Goal: Information Seeking & Learning: Learn about a topic

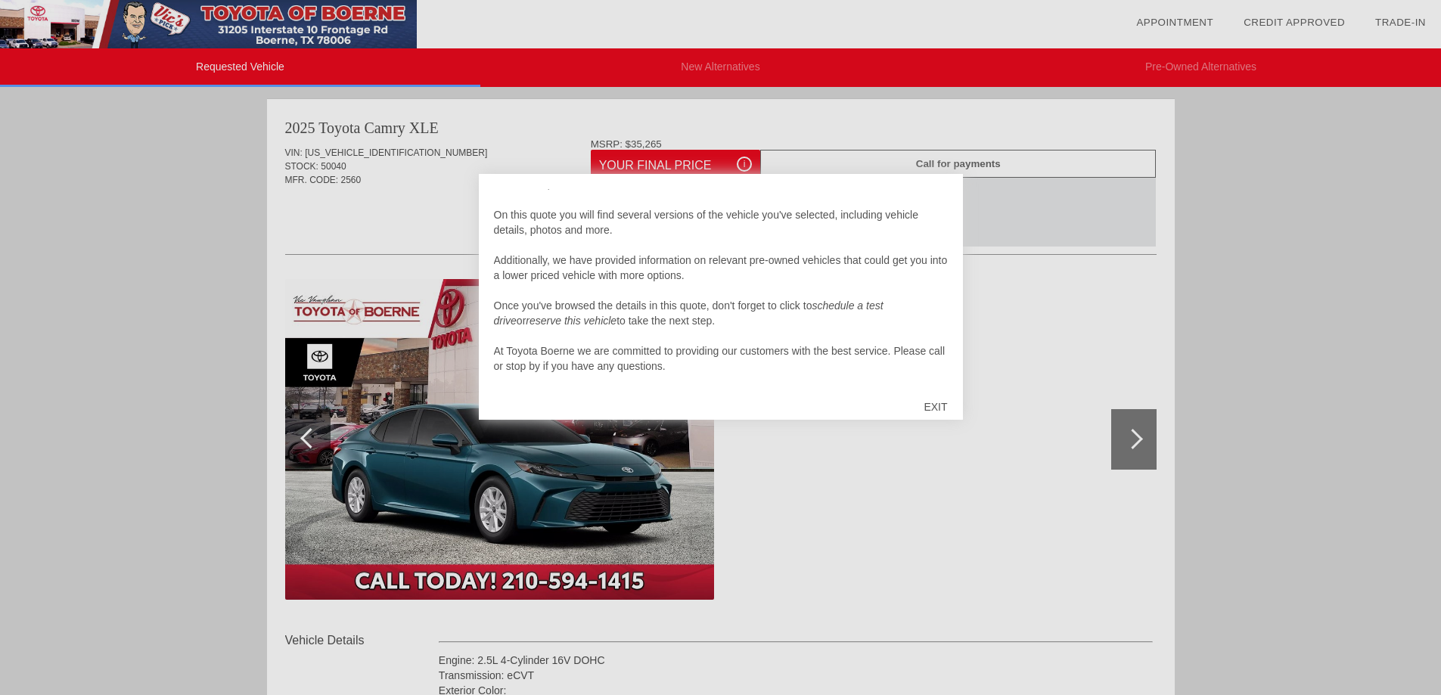
scroll to position [15, 0]
click at [936, 405] on div "EXIT" at bounding box center [936, 406] width 54 height 45
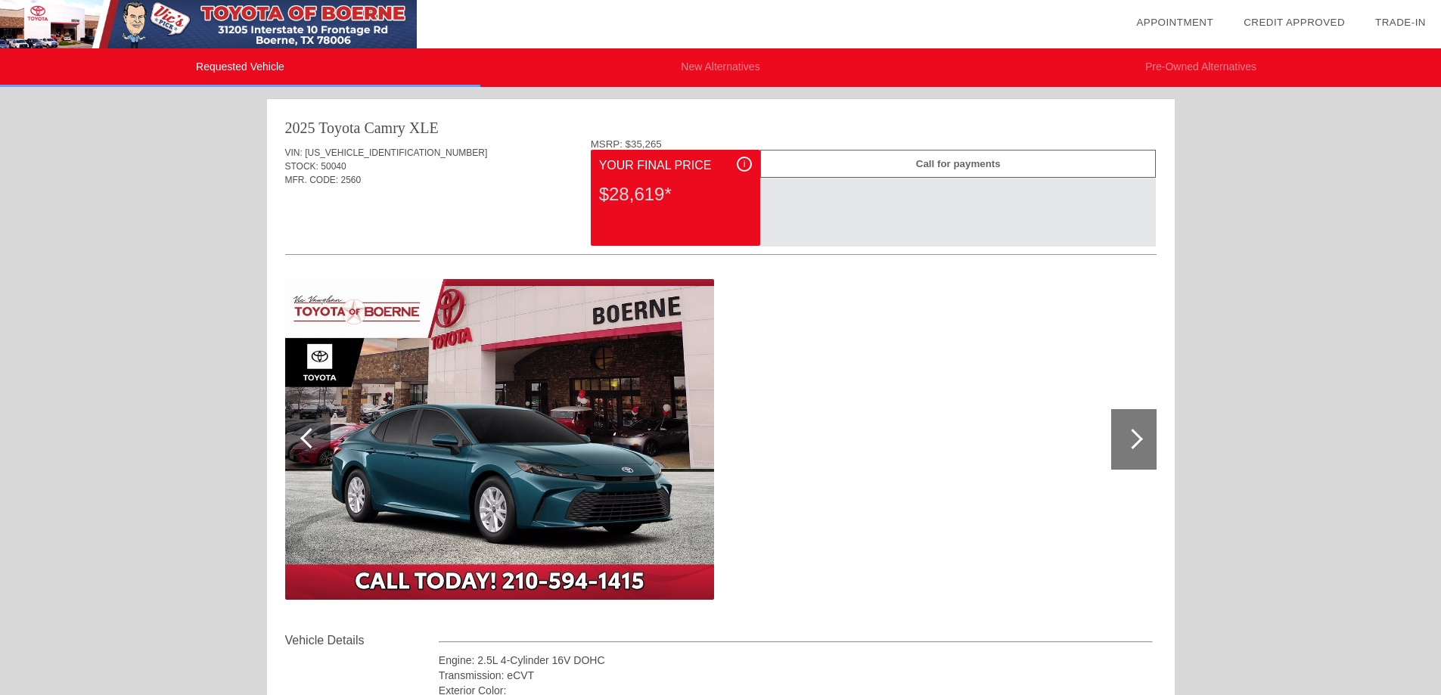
click at [747, 165] on div "i" at bounding box center [744, 164] width 15 height 15
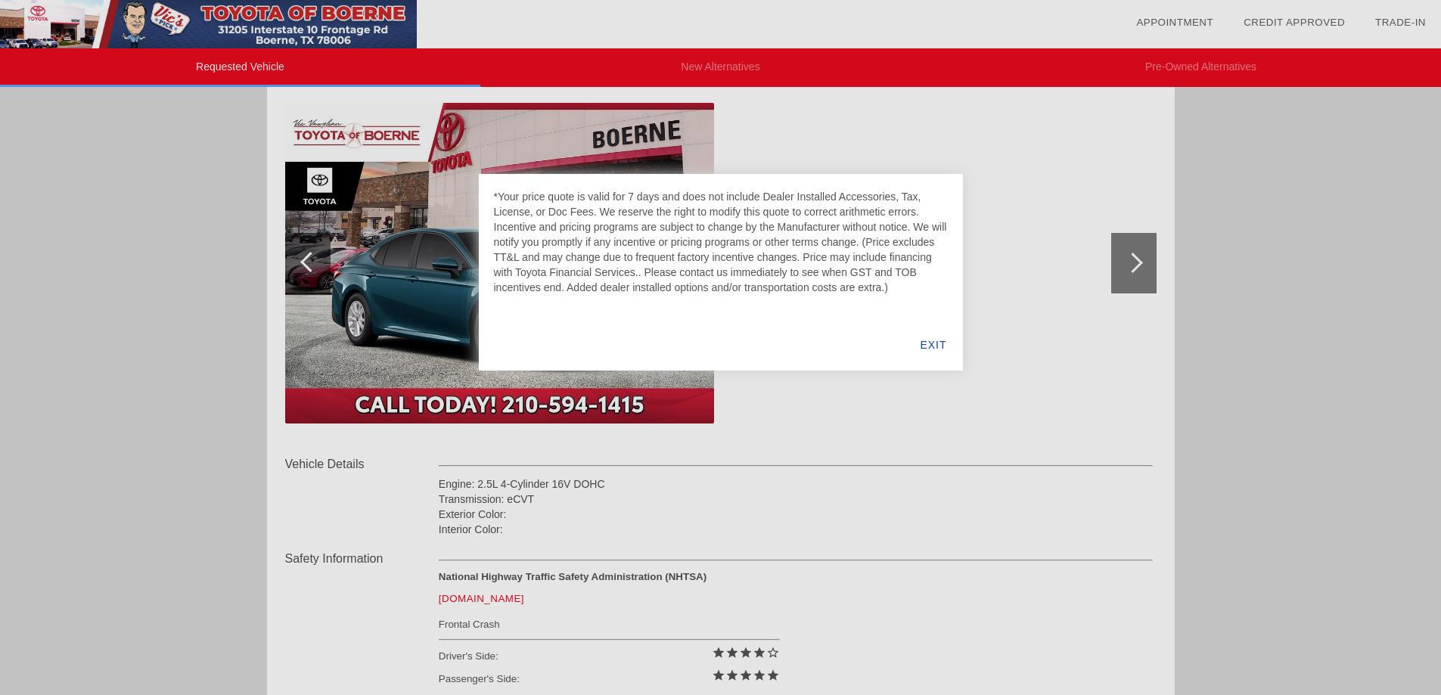
scroll to position [227, 0]
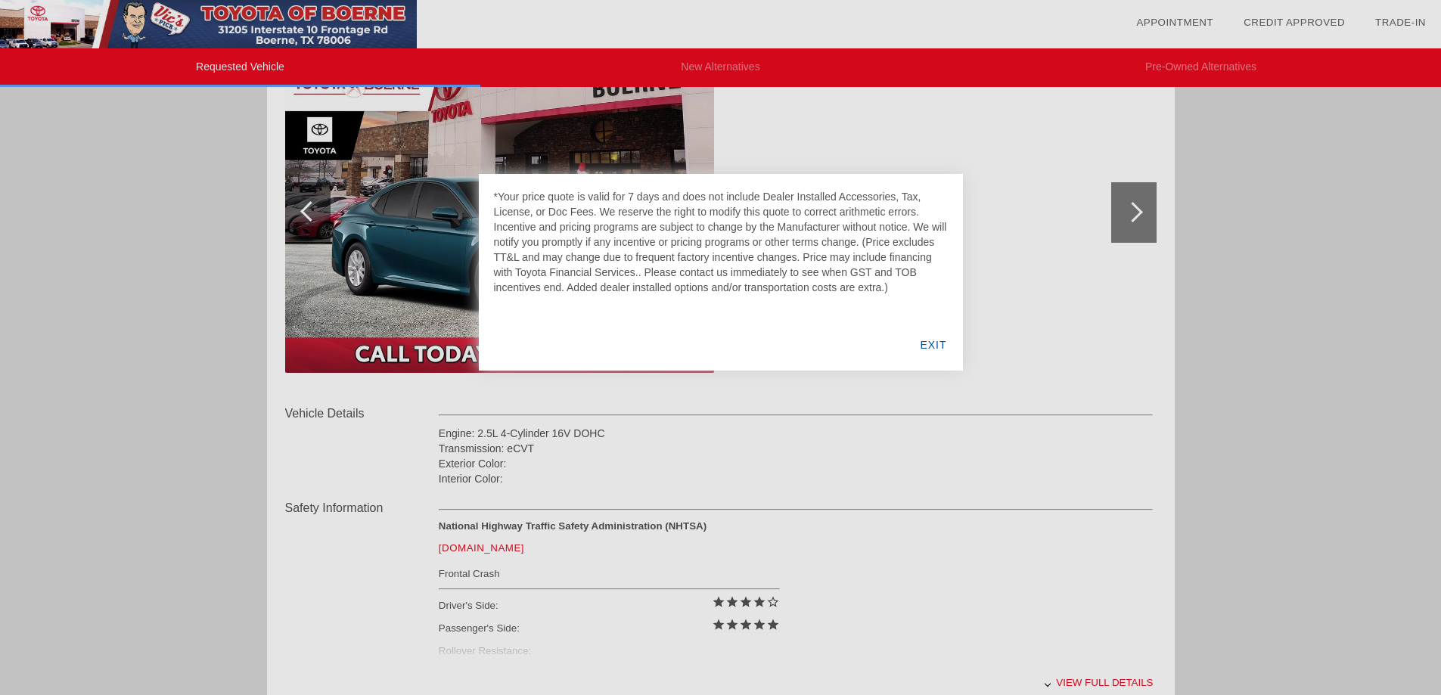
click at [936, 347] on div "EXIT" at bounding box center [933, 344] width 58 height 51
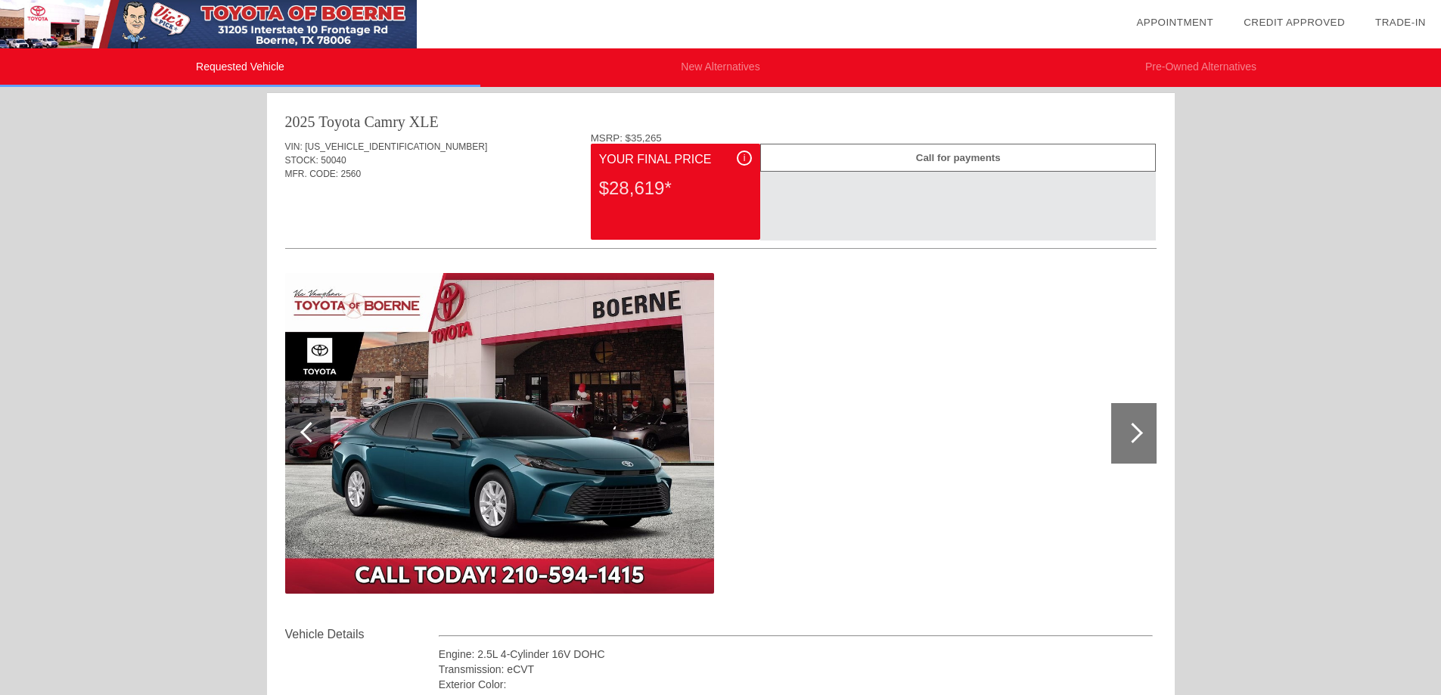
scroll to position [0, 0]
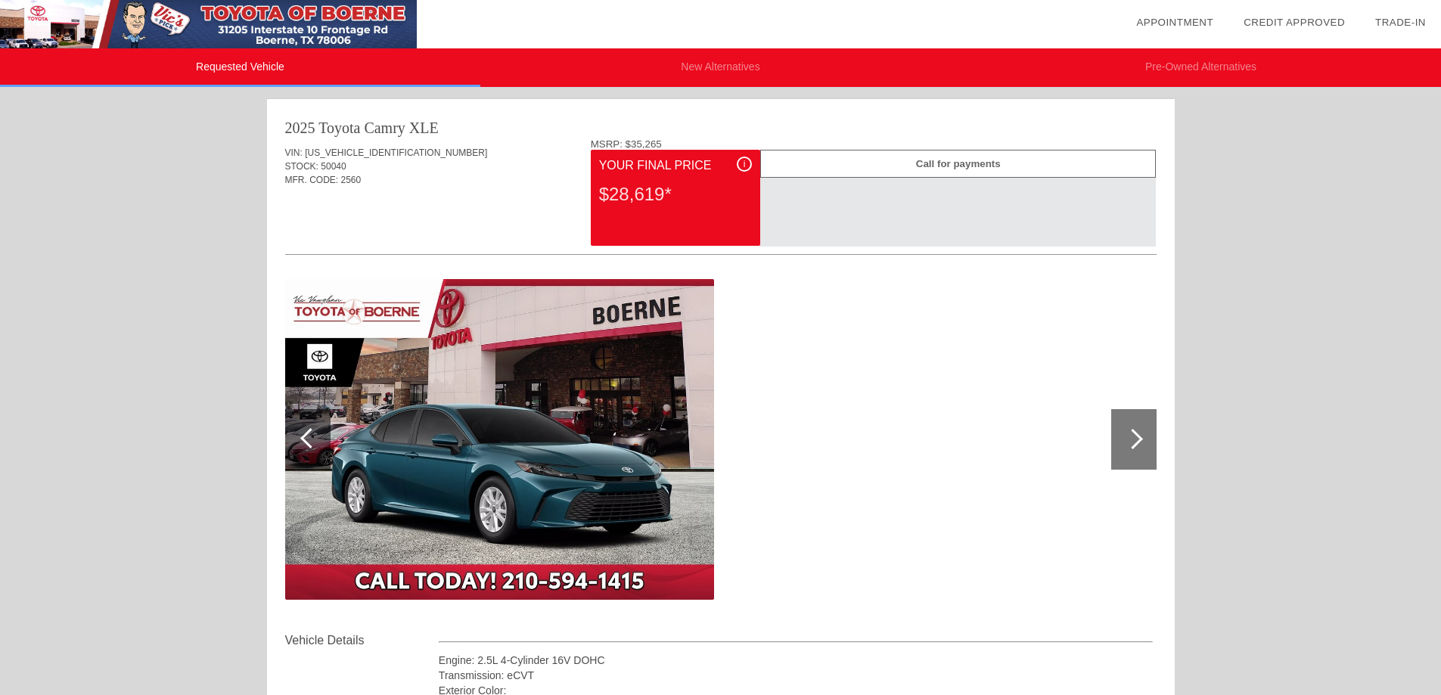
click at [745, 163] on span "i" at bounding box center [745, 164] width 2 height 11
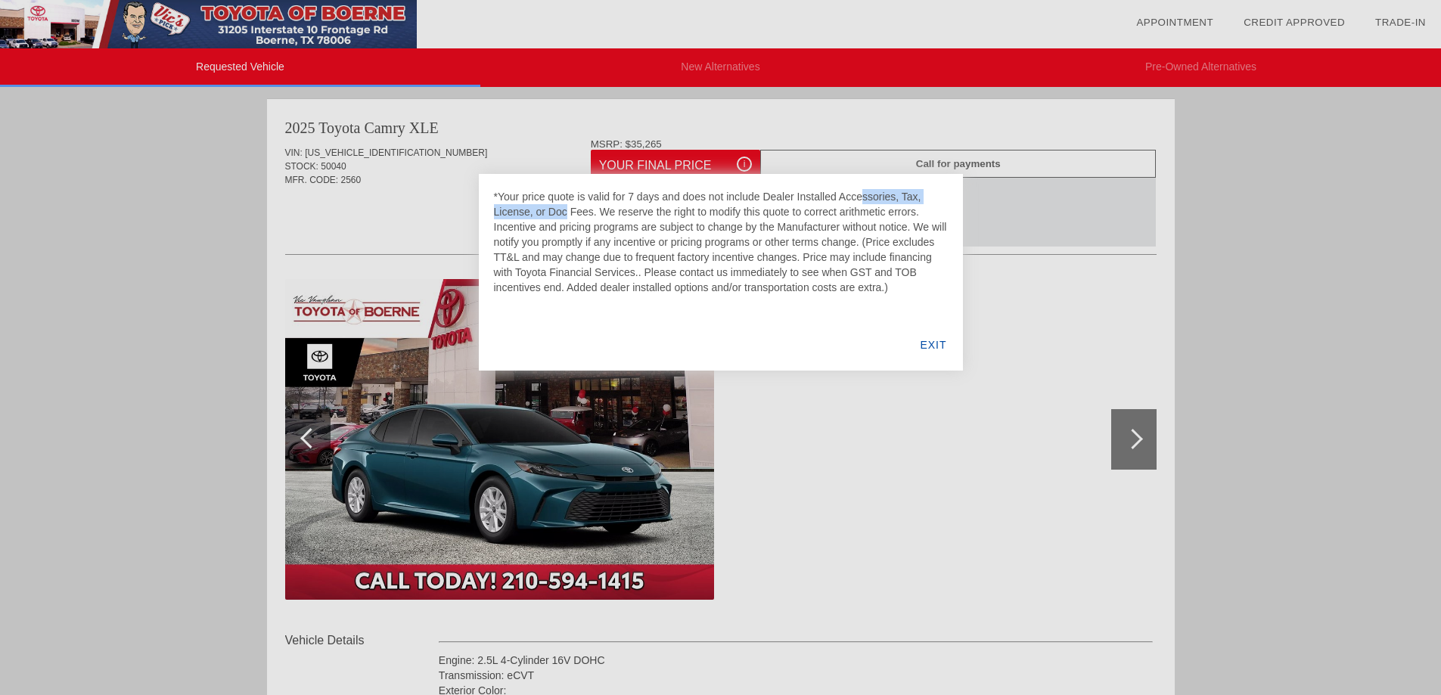
drag, startPoint x: 898, startPoint y: 196, endPoint x: 766, endPoint y: 200, distance: 132.5
click at [766, 200] on div "*Your price quote is valid for 7 days and does not include Dealer Installed Acc…" at bounding box center [721, 242] width 454 height 106
click at [934, 348] on div "EXIT" at bounding box center [933, 344] width 58 height 51
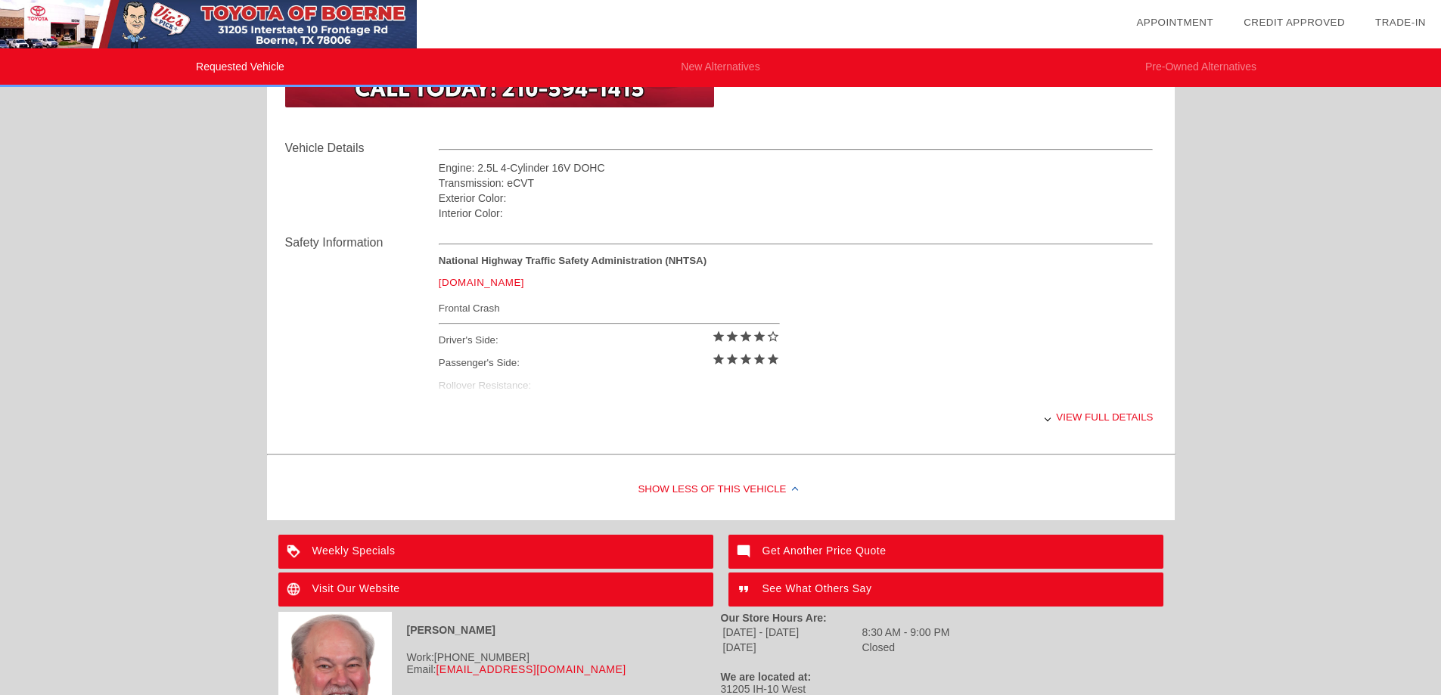
scroll to position [568, 0]
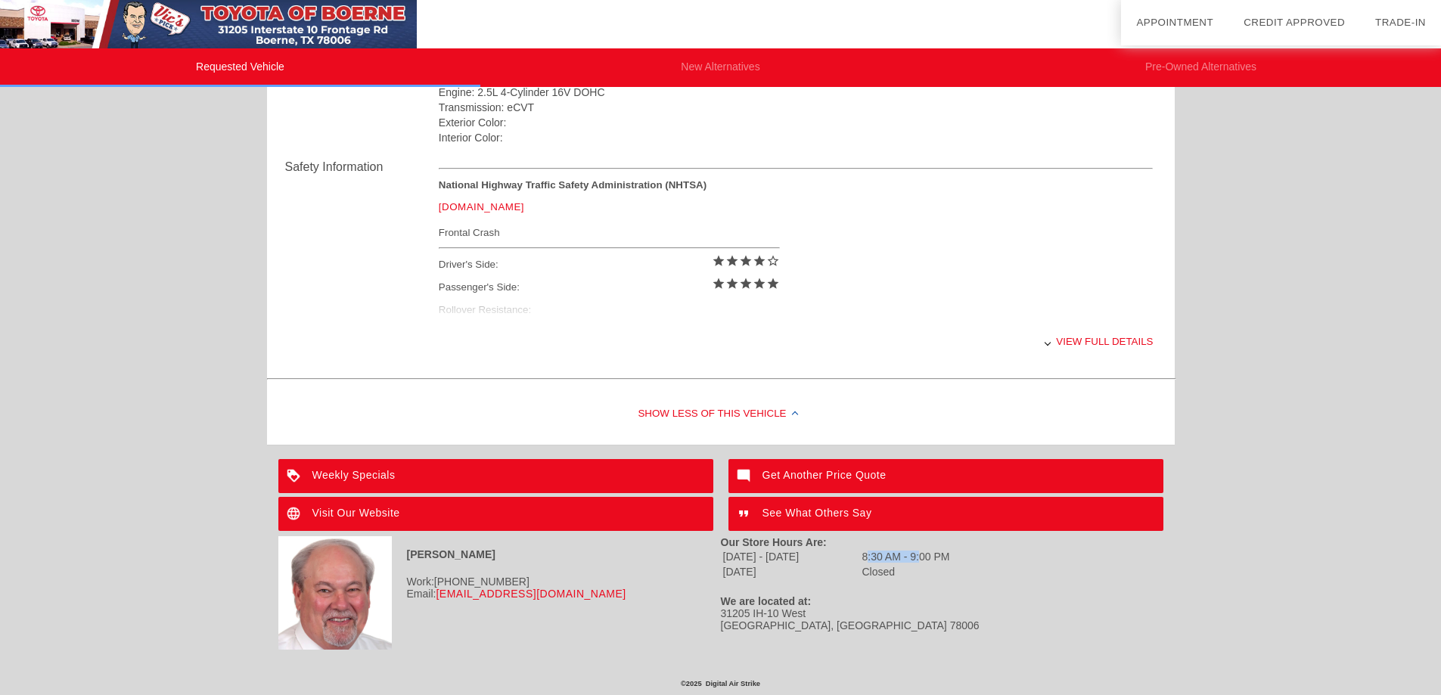
drag, startPoint x: 866, startPoint y: 553, endPoint x: 921, endPoint y: 554, distance: 55.2
click at [921, 554] on td "8:30 AM - 9:00 PM" at bounding box center [906, 557] width 89 height 14
click at [1027, 580] on div "[DATE] - [DATE] 8:30 AM - 9:00 PM [DATE] Closed" at bounding box center [942, 565] width 443 height 32
click at [377, 477] on div "Weekly Specials" at bounding box center [495, 476] width 435 height 34
click at [871, 478] on div "Get Another Price Quote" at bounding box center [946, 476] width 435 height 34
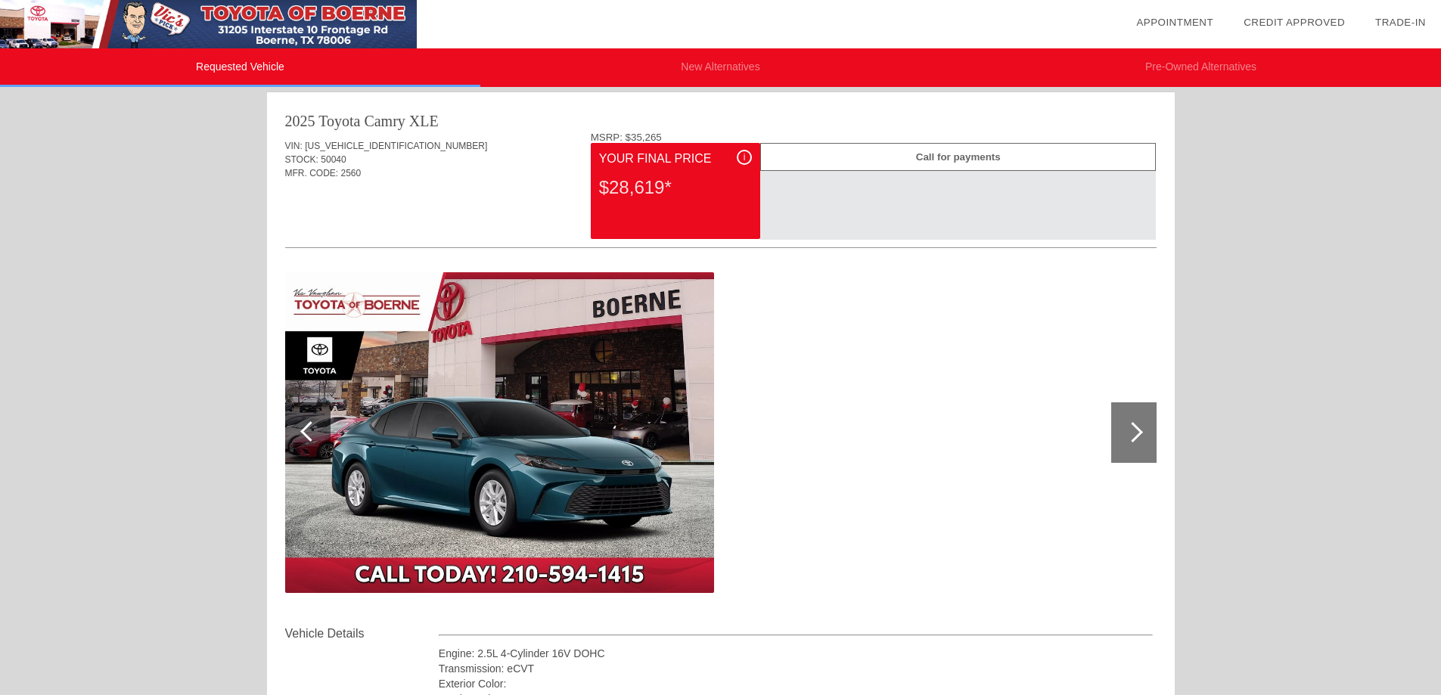
scroll to position [0, 0]
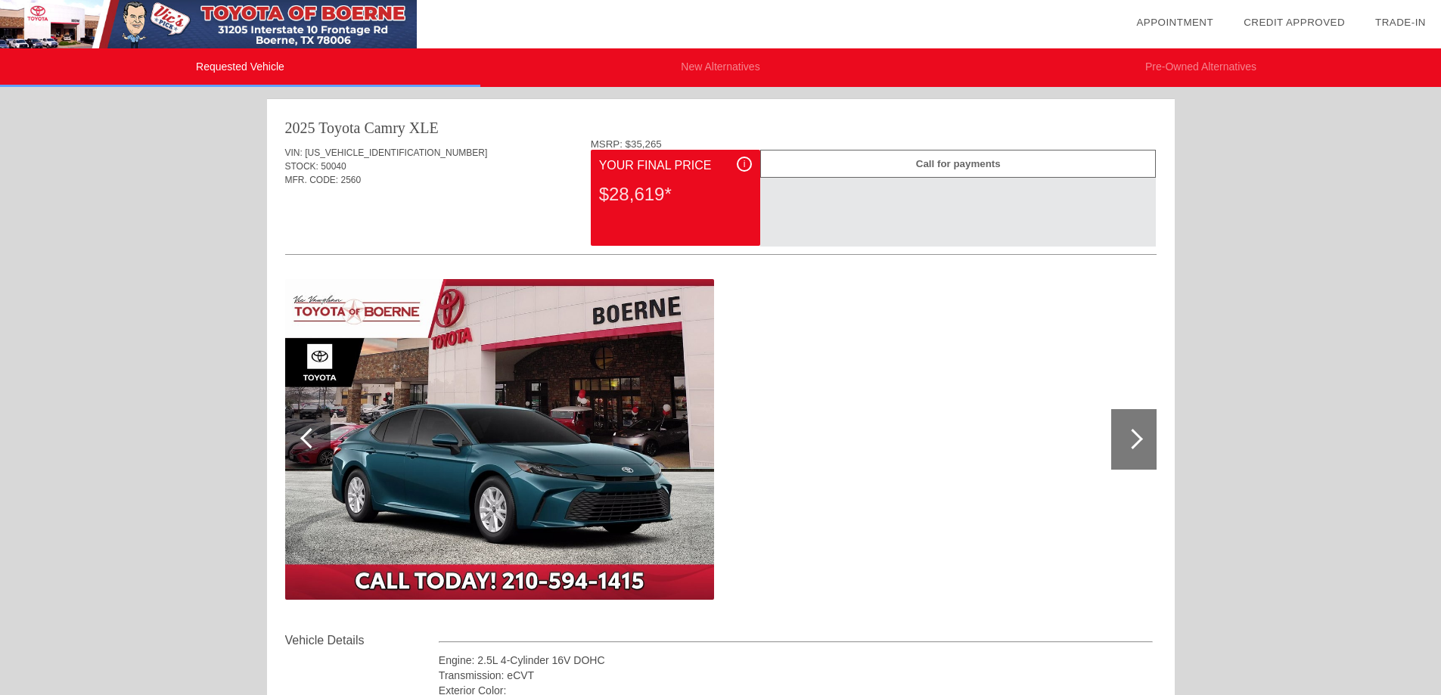
click at [338, 26] on img at bounding box center [208, 24] width 417 height 48
